Goal: Information Seeking & Learning: Learn about a topic

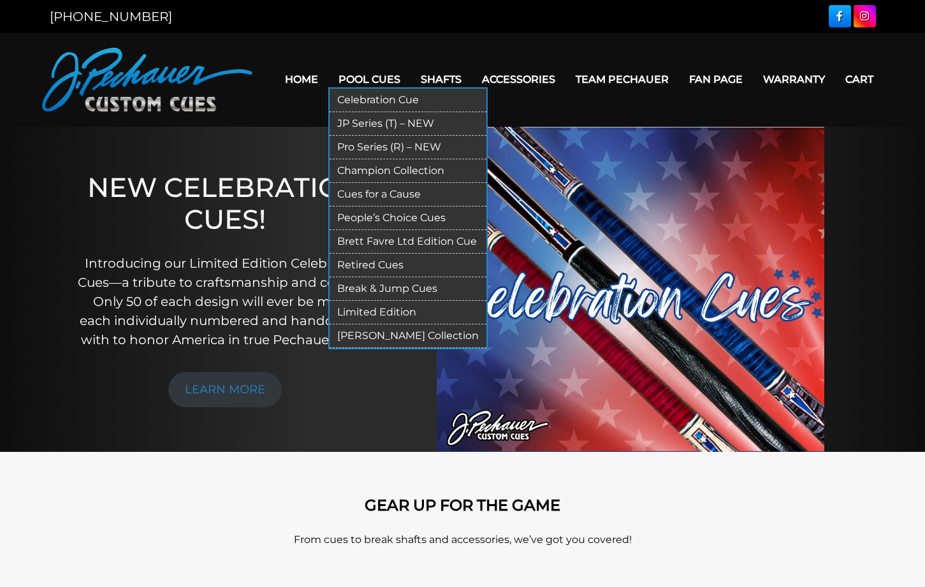
click at [334, 149] on link "Pro Series (R) – NEW" at bounding box center [408, 148] width 157 height 24
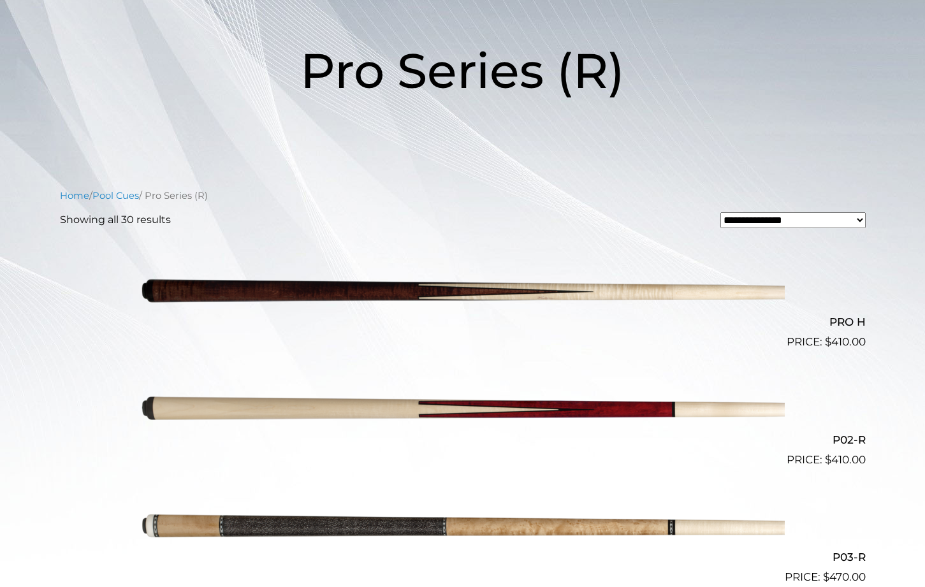
scroll to position [195, 0]
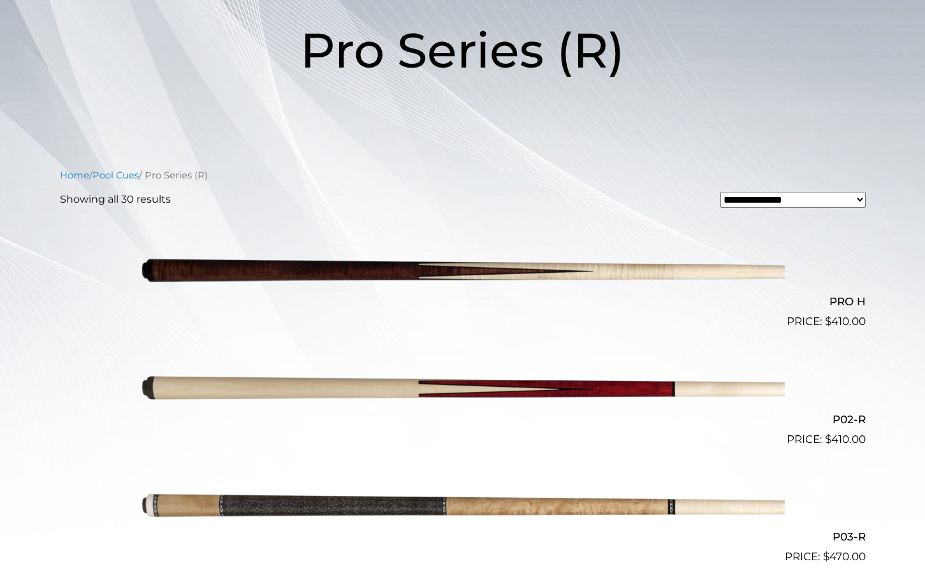
click at [397, 268] on img at bounding box center [463, 271] width 644 height 107
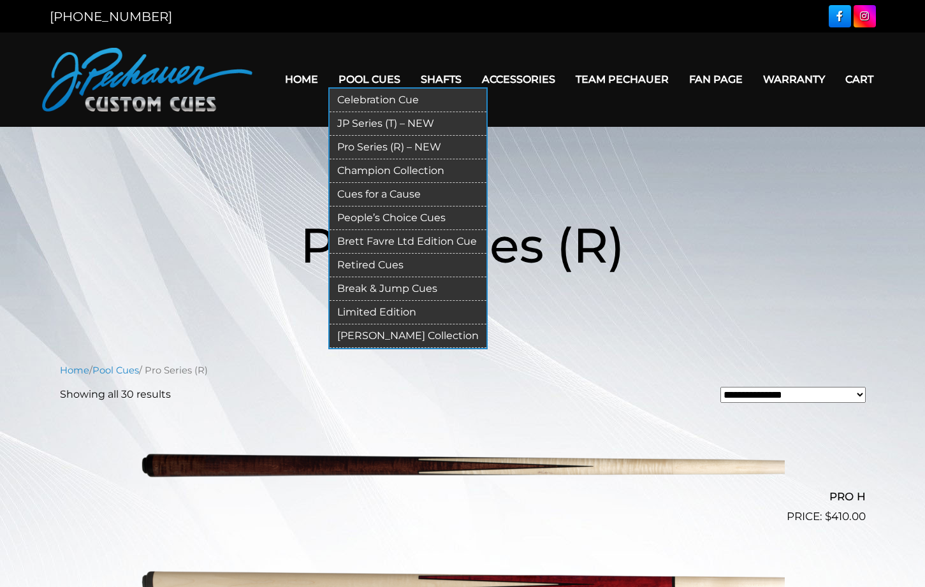
click at [358, 101] on link "Celebration Cue" at bounding box center [408, 101] width 157 height 24
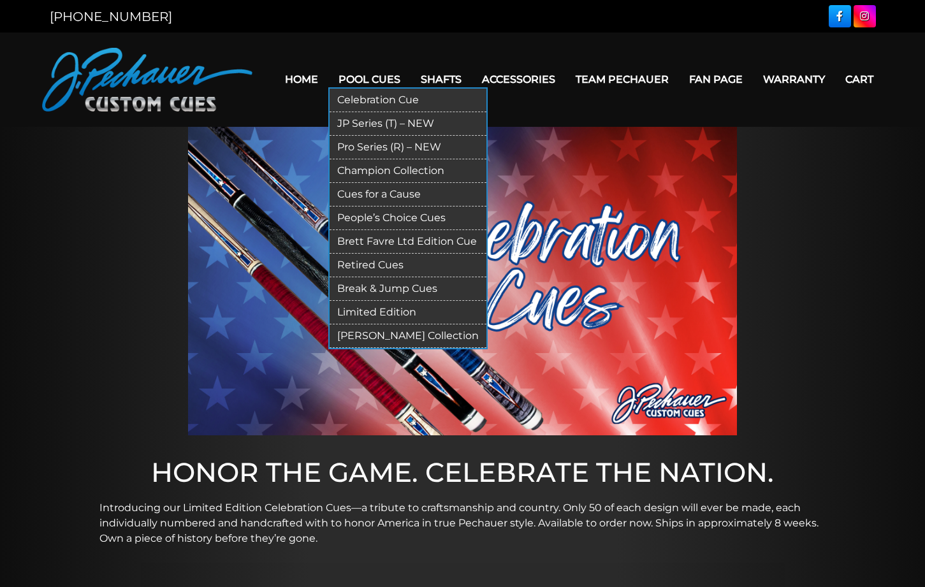
click at [359, 266] on link "Retired Cues" at bounding box center [408, 266] width 157 height 24
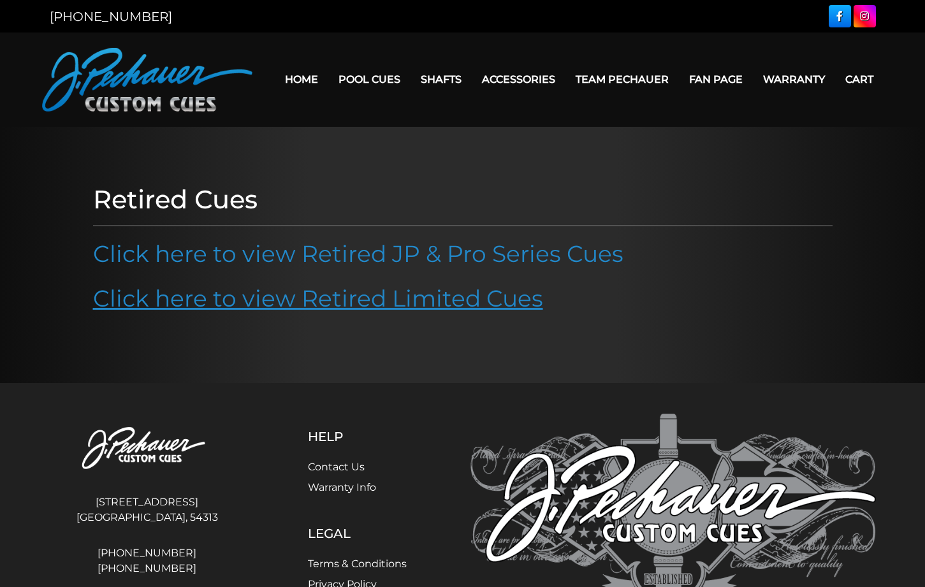
click at [329, 303] on link "Click here to view Retired Limited Cues" at bounding box center [318, 298] width 450 height 28
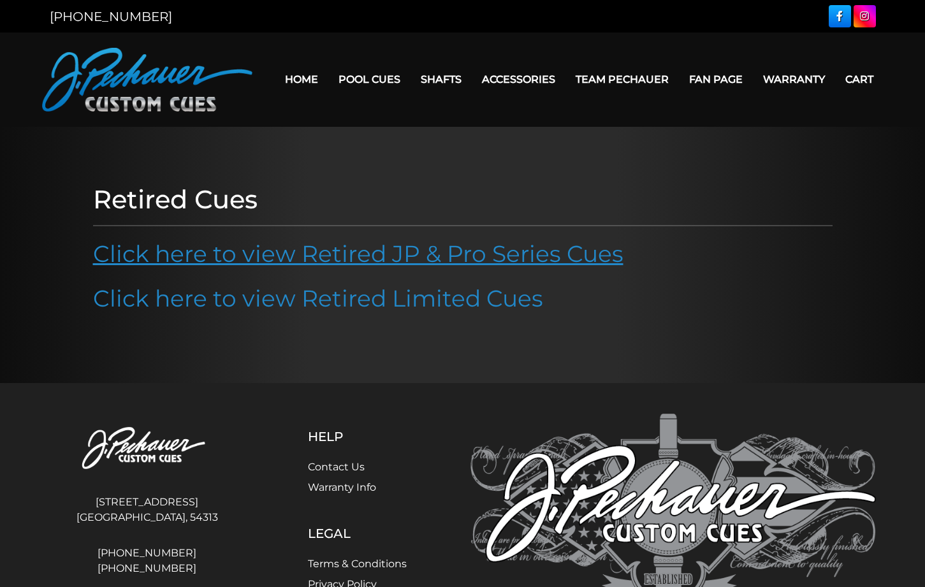
click at [340, 253] on link "Click here to view Retired JP & Pro Series Cues" at bounding box center [358, 254] width 530 height 28
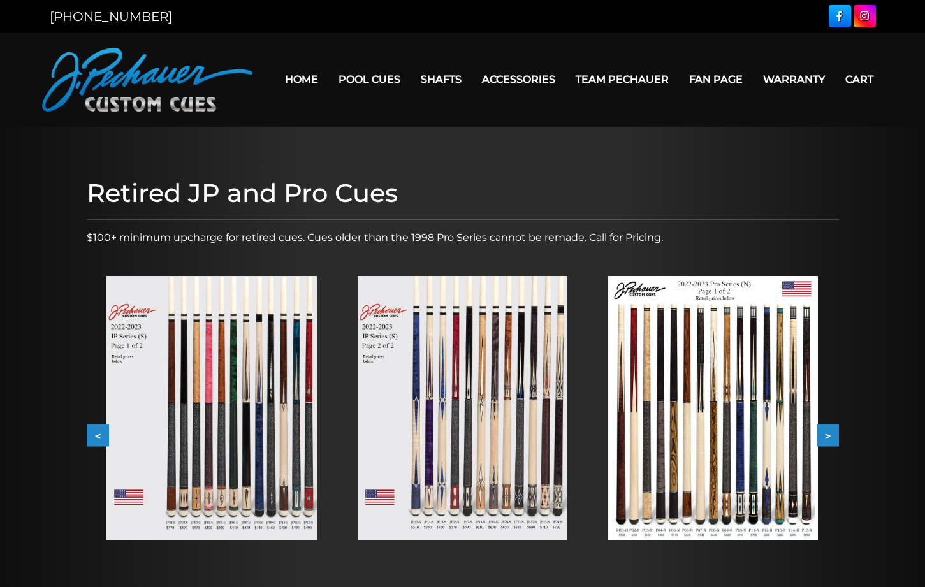
click at [829, 437] on button ">" at bounding box center [828, 436] width 22 height 22
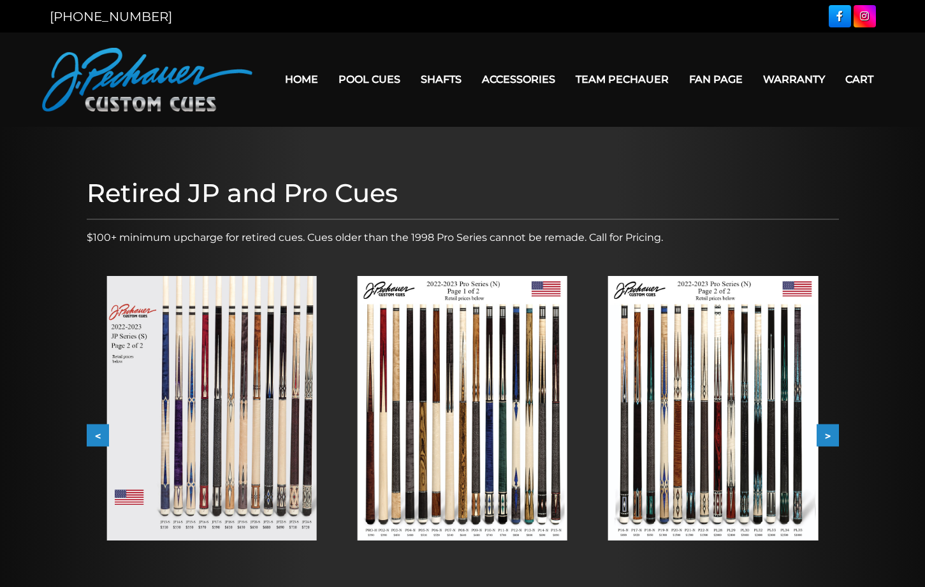
click at [824, 434] on button ">" at bounding box center [828, 436] width 22 height 22
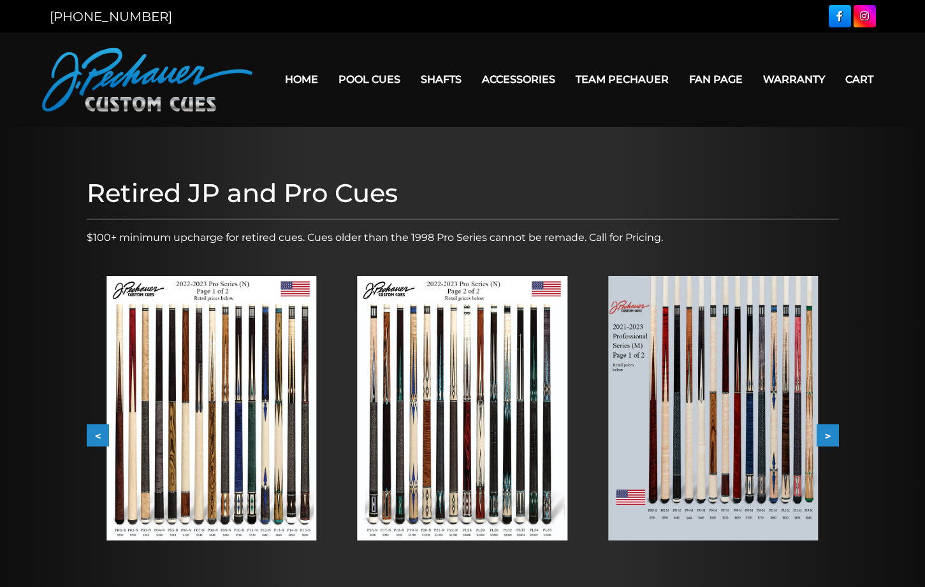
click at [824, 434] on button ">" at bounding box center [828, 436] width 22 height 22
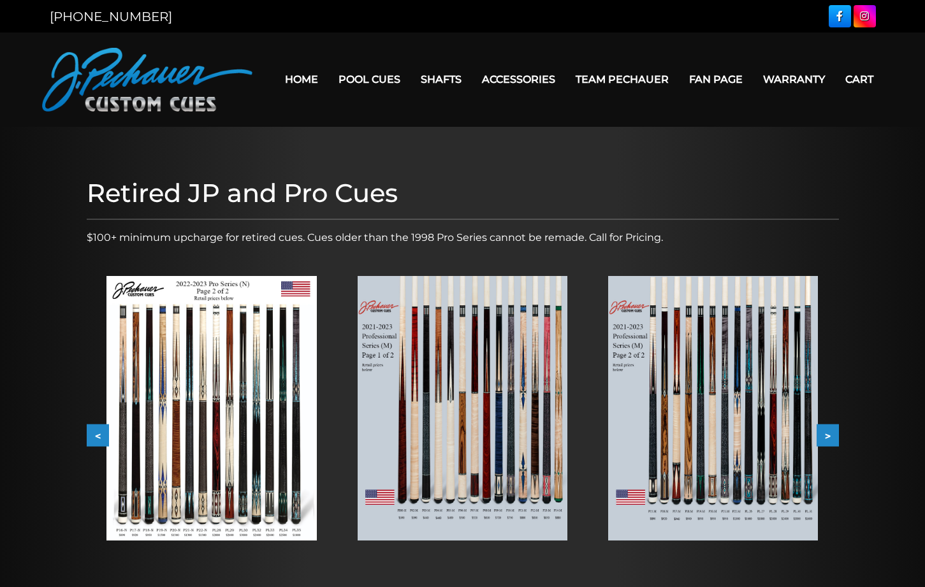
click at [501, 391] on img at bounding box center [463, 408] width 210 height 265
